Goal: Find specific page/section: Find specific page/section

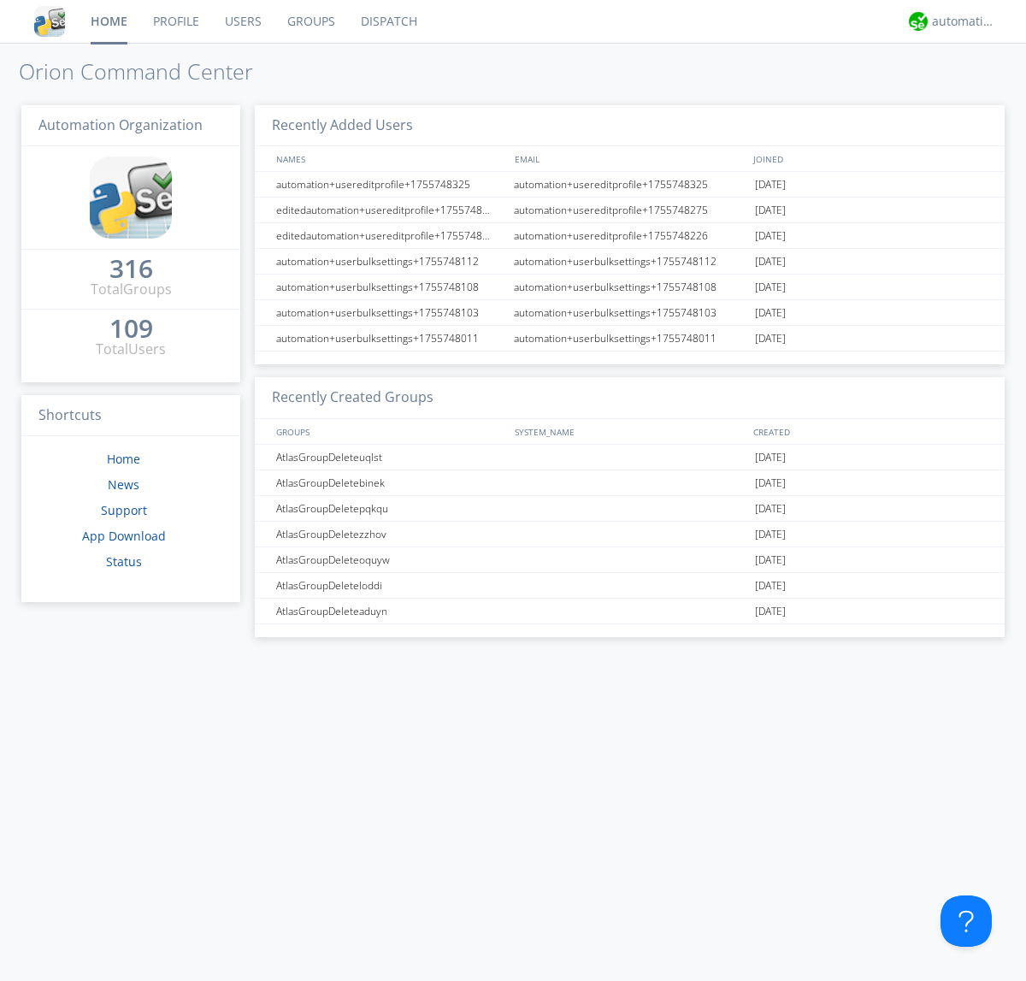
click at [387, 21] on link "Dispatch" at bounding box center [389, 21] width 82 height 43
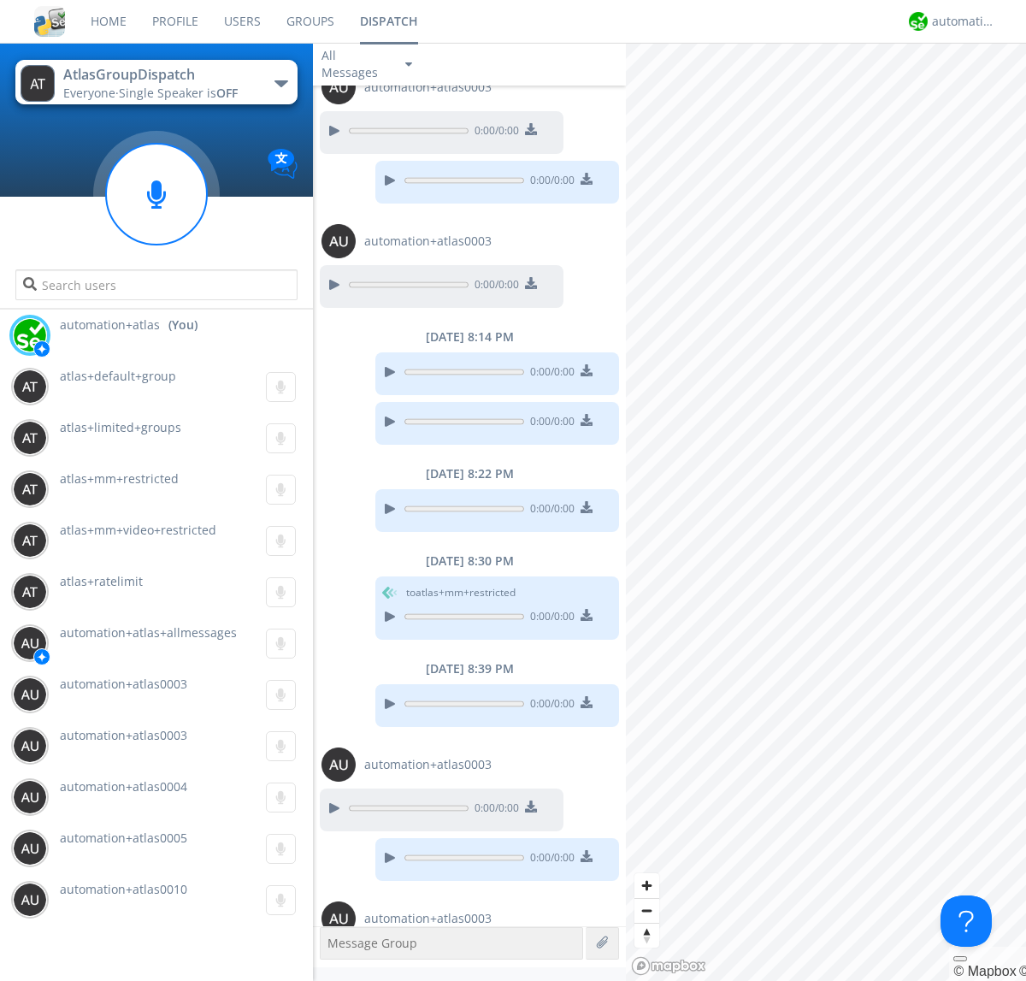
scroll to position [808, 0]
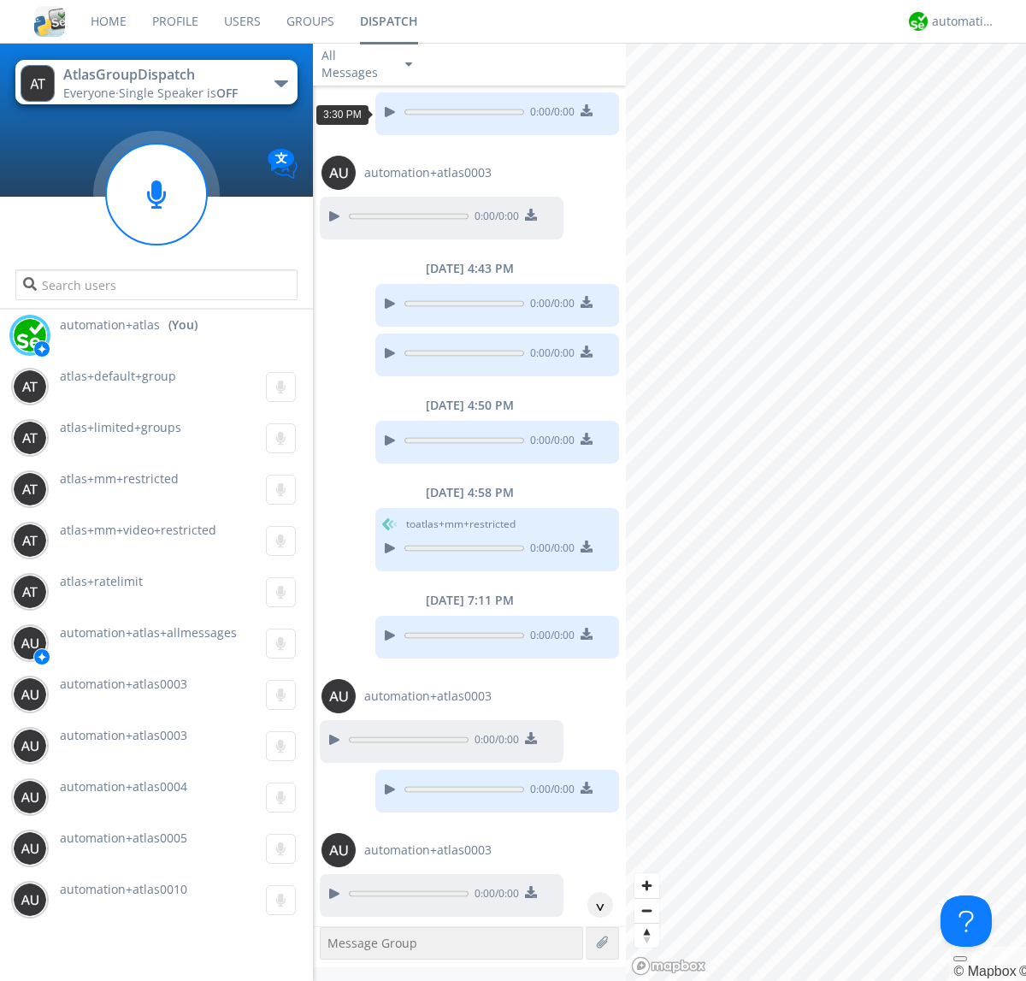
scroll to position [537, 0]
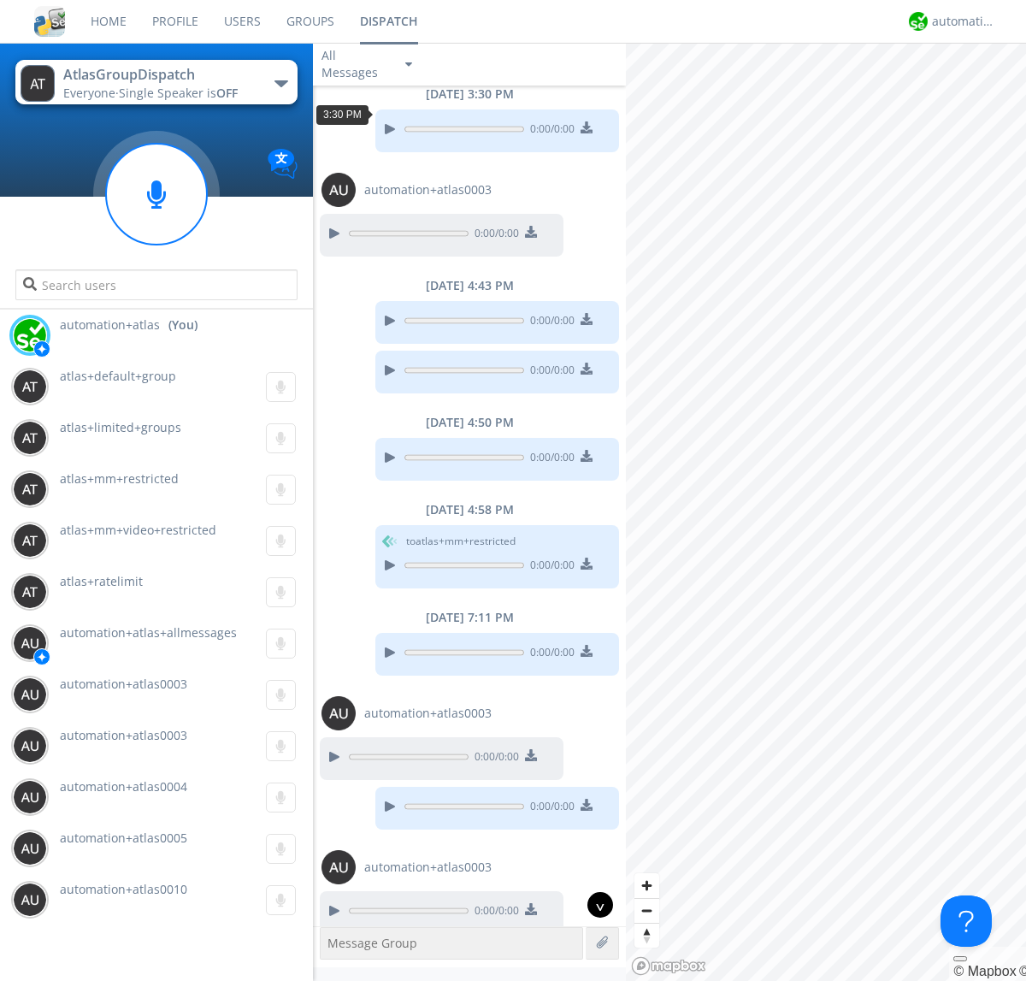
click at [594, 905] on div "^" at bounding box center [601, 905] width 26 height 26
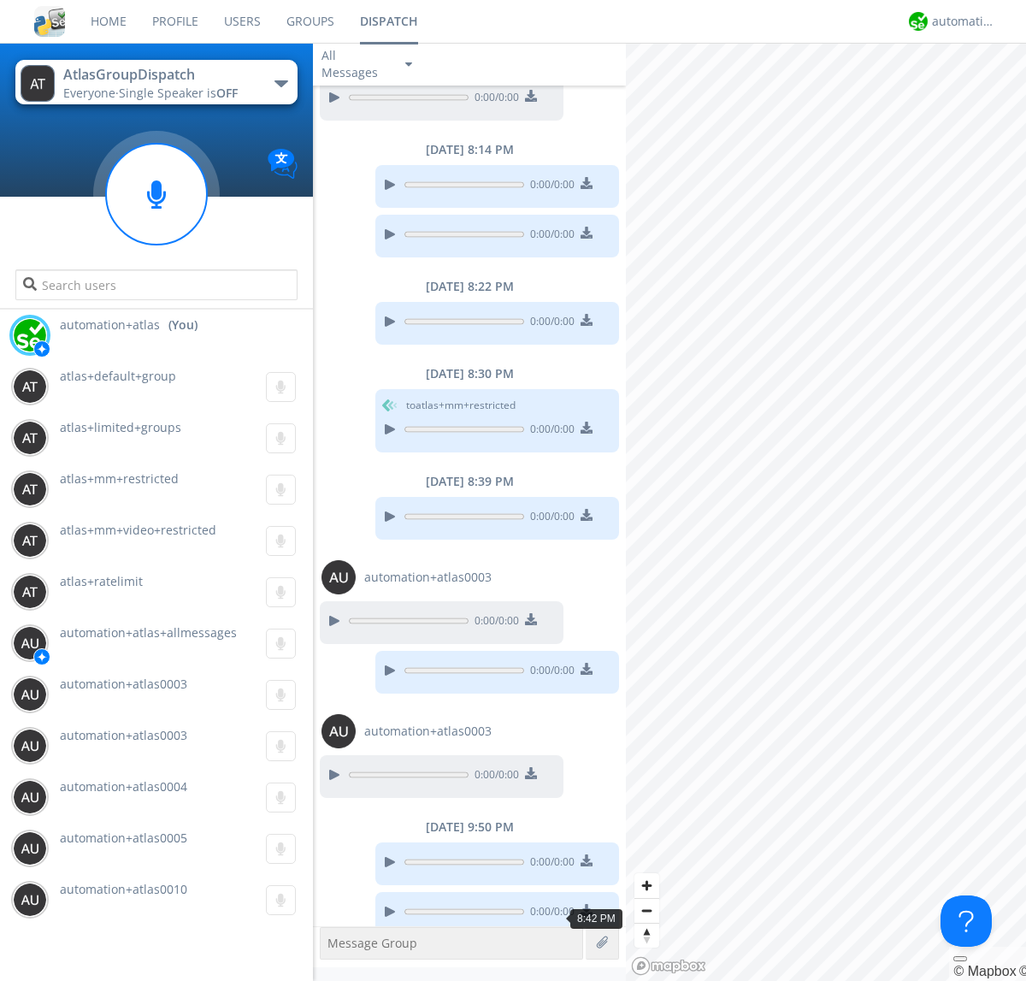
scroll to position [1366, 0]
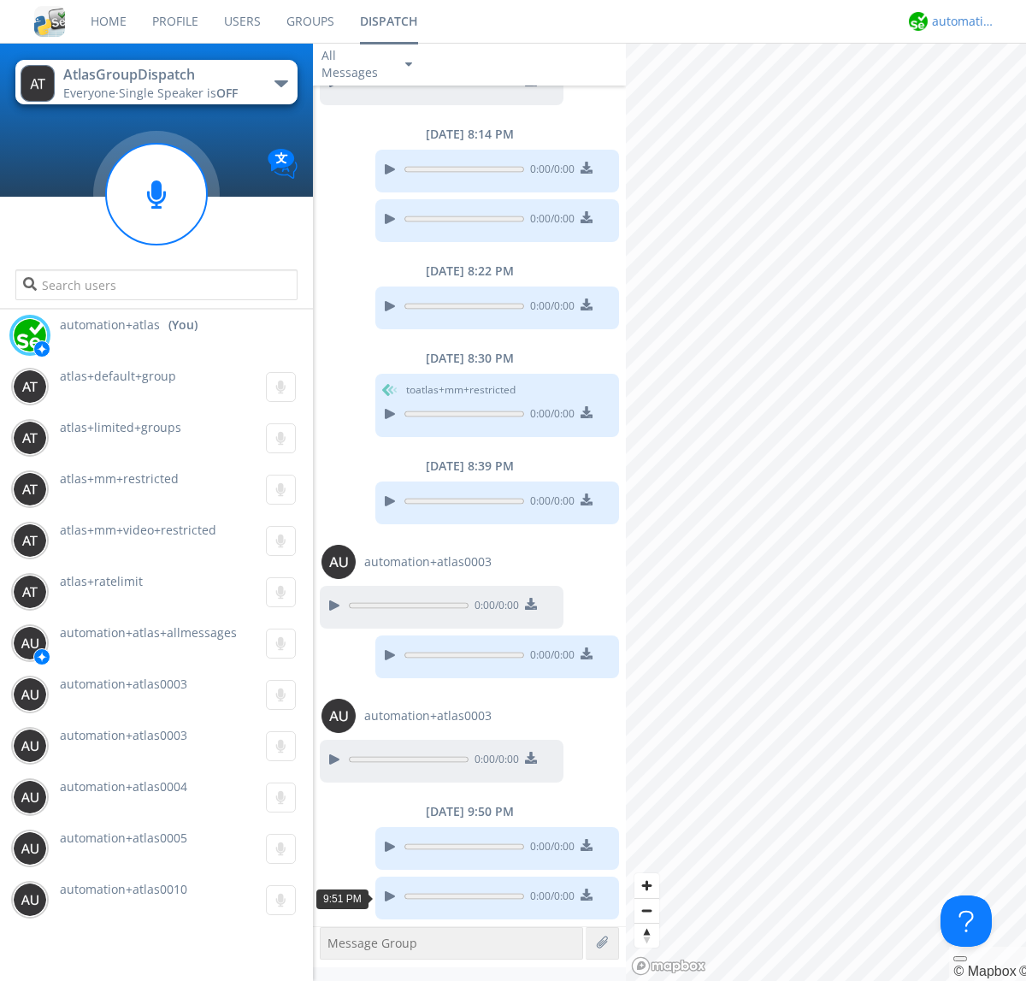
click at [960, 21] on div "automation+atlas" at bounding box center [964, 21] width 64 height 17
